Goal: Task Accomplishment & Management: Complete application form

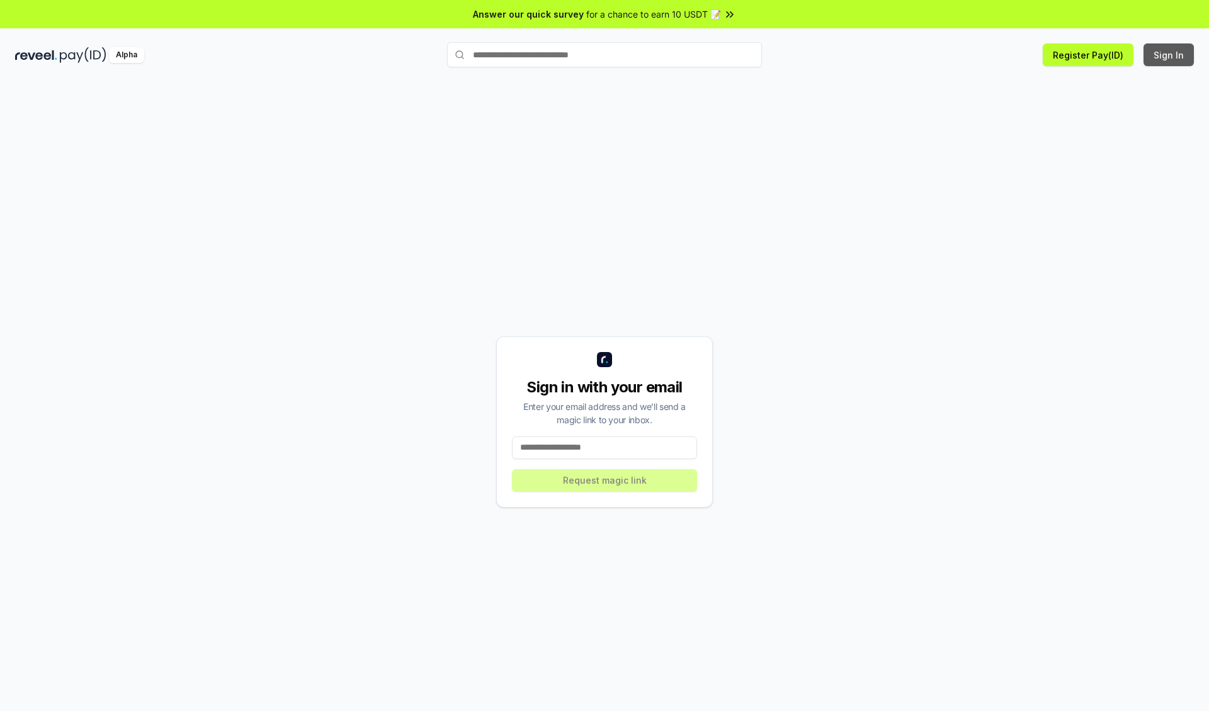
click at [1169, 55] on button "Sign In" at bounding box center [1169, 54] width 50 height 23
type input "**********"
click at [604, 480] on button "Request magic link" at bounding box center [604, 480] width 185 height 23
